Goal: Navigation & Orientation: Find specific page/section

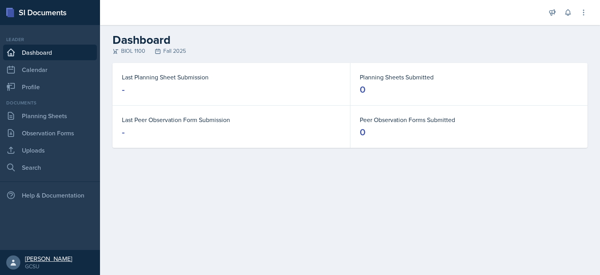
click at [30, 260] on div "[PERSON_NAME]" at bounding box center [48, 258] width 47 height 8
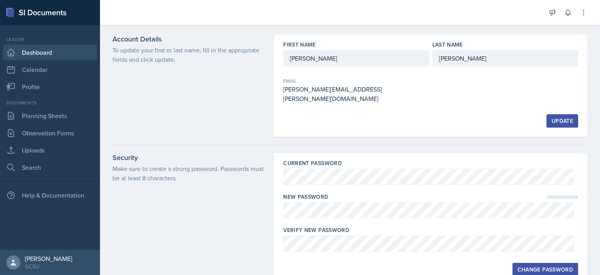
click at [53, 52] on link "Dashboard" at bounding box center [50, 53] width 94 height 16
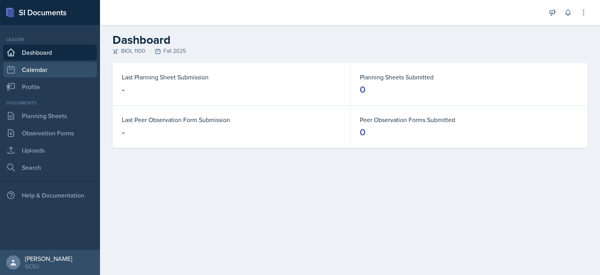
click at [56, 68] on link "Calendar" at bounding box center [50, 70] width 94 height 16
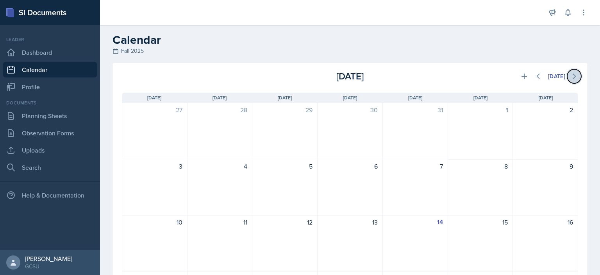
click at [574, 78] on icon at bounding box center [575, 76] width 2 height 5
click at [535, 75] on icon at bounding box center [539, 76] width 8 height 8
